Goal: Task Accomplishment & Management: Use online tool/utility

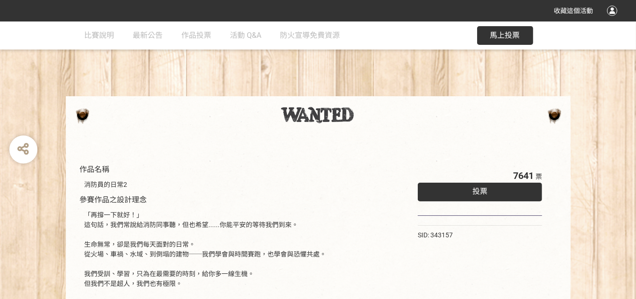
click at [476, 186] on div "投票" at bounding box center [480, 192] width 125 height 19
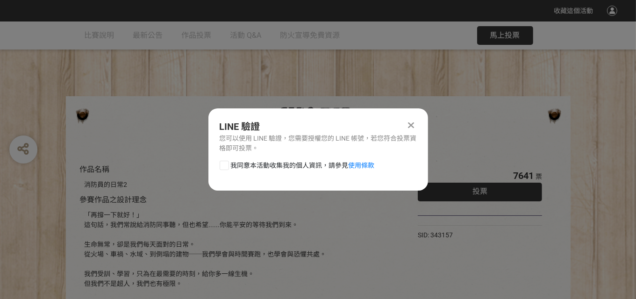
click at [227, 165] on div at bounding box center [224, 165] width 9 height 9
checkbox input "true"
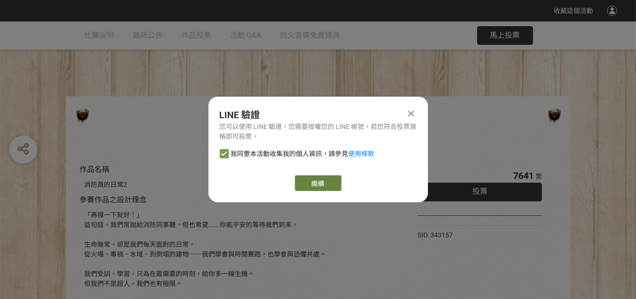
click at [317, 180] on link "繼續" at bounding box center [318, 183] width 47 height 16
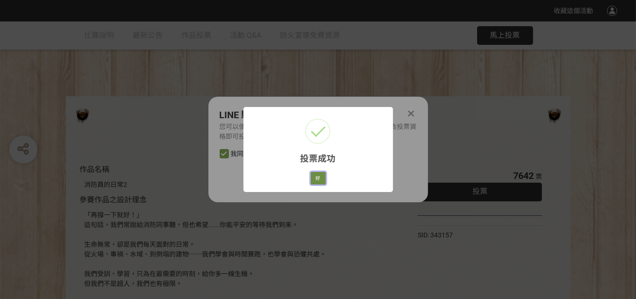
click at [317, 182] on button "好" at bounding box center [318, 178] width 15 height 13
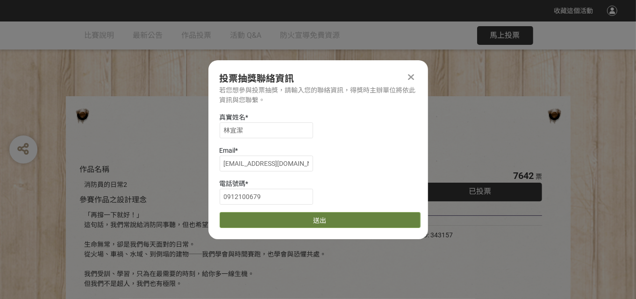
click at [315, 223] on button "送出" at bounding box center [320, 220] width 201 height 16
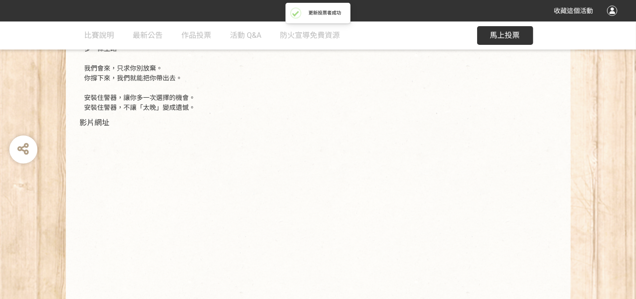
scroll to position [276, 0]
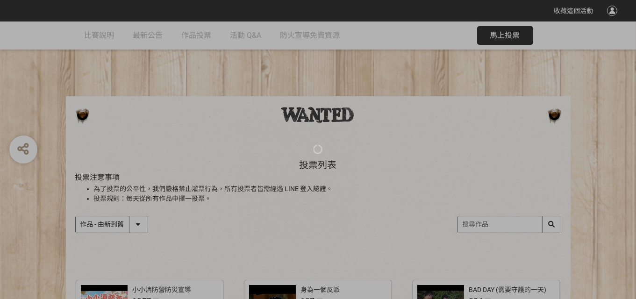
click at [117, 226] on div at bounding box center [318, 149] width 636 height 299
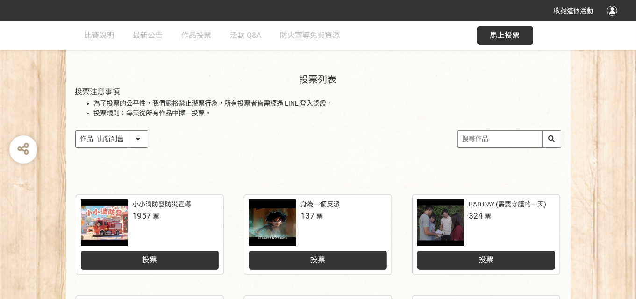
drag, startPoint x: 129, startPoint y: 148, endPoint x: 131, endPoint y: 141, distance: 7.3
click at [129, 148] on div "投票列表 投票注意事項 為了投票的公平性，我們嚴格禁止灌票行為，所有投票者皆需經過 LINE 登入認證。 投票規則：每天從所有作品中擇一投票。 作品 - 由新…" at bounding box center [318, 120] width 505 height 130
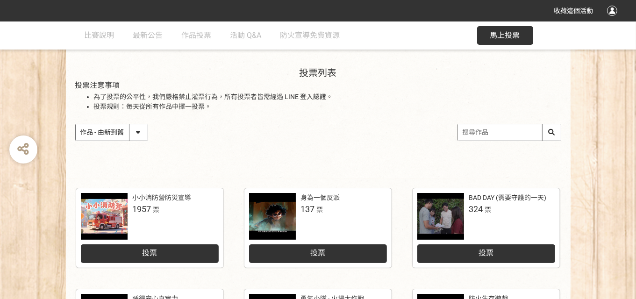
click at [137, 129] on select "作品 - 由新到舊 作品 - 由舊到新 票數 - 由多到少 票數 - 由少到多" at bounding box center [112, 132] width 72 height 16
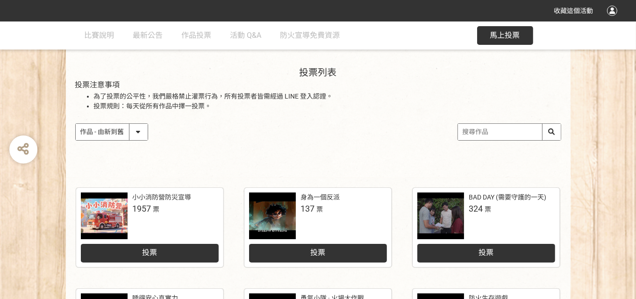
scroll to position [93, 0]
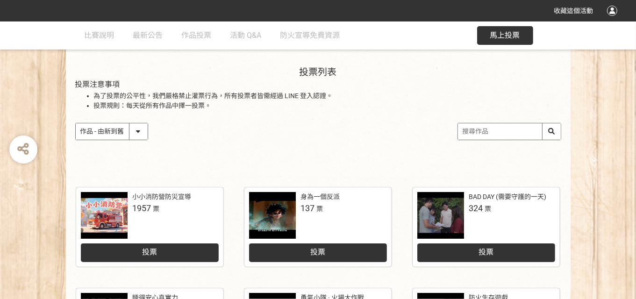
click at [137, 129] on select "作品 - 由新到舊 作品 - 由舊到新 票數 - 由多到少 票數 - 由少到多" at bounding box center [112, 131] width 72 height 16
click at [126, 135] on select "作品 - 由新到舊 作品 - 由舊到新 票數 - 由多到少 票數 - 由少到多" at bounding box center [112, 131] width 72 height 16
select select "vote"
click at [76, 123] on select "作品 - 由新到舊 作品 - 由舊到新 票數 - 由多到少 票數 - 由少到多" at bounding box center [112, 131] width 72 height 16
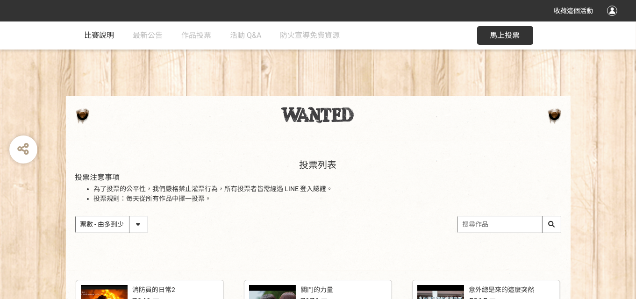
click at [91, 37] on span "比賽說明" at bounding box center [100, 35] width 30 height 9
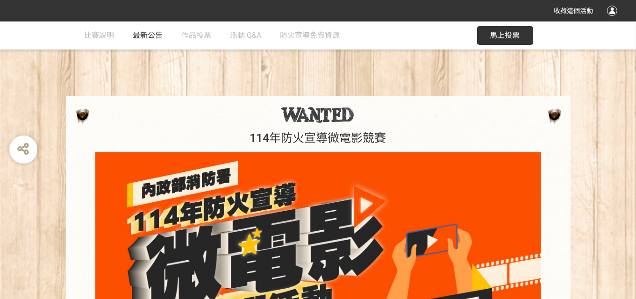
click at [150, 36] on span "最新公告" at bounding box center [148, 35] width 30 height 9
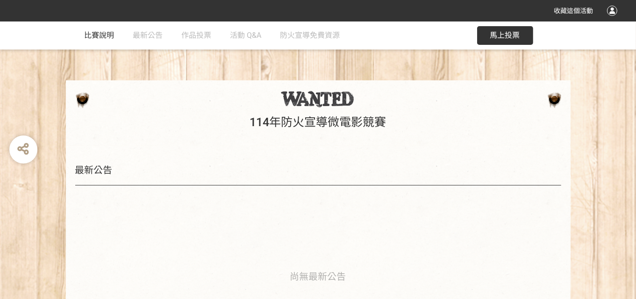
click at [99, 42] on link "比賽說明" at bounding box center [100, 35] width 30 height 28
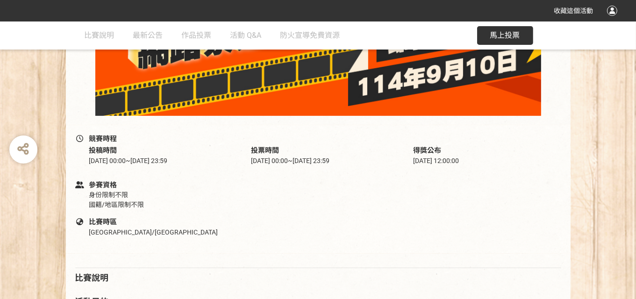
scroll to position [279, 0]
